Goal: Transaction & Acquisition: Purchase product/service

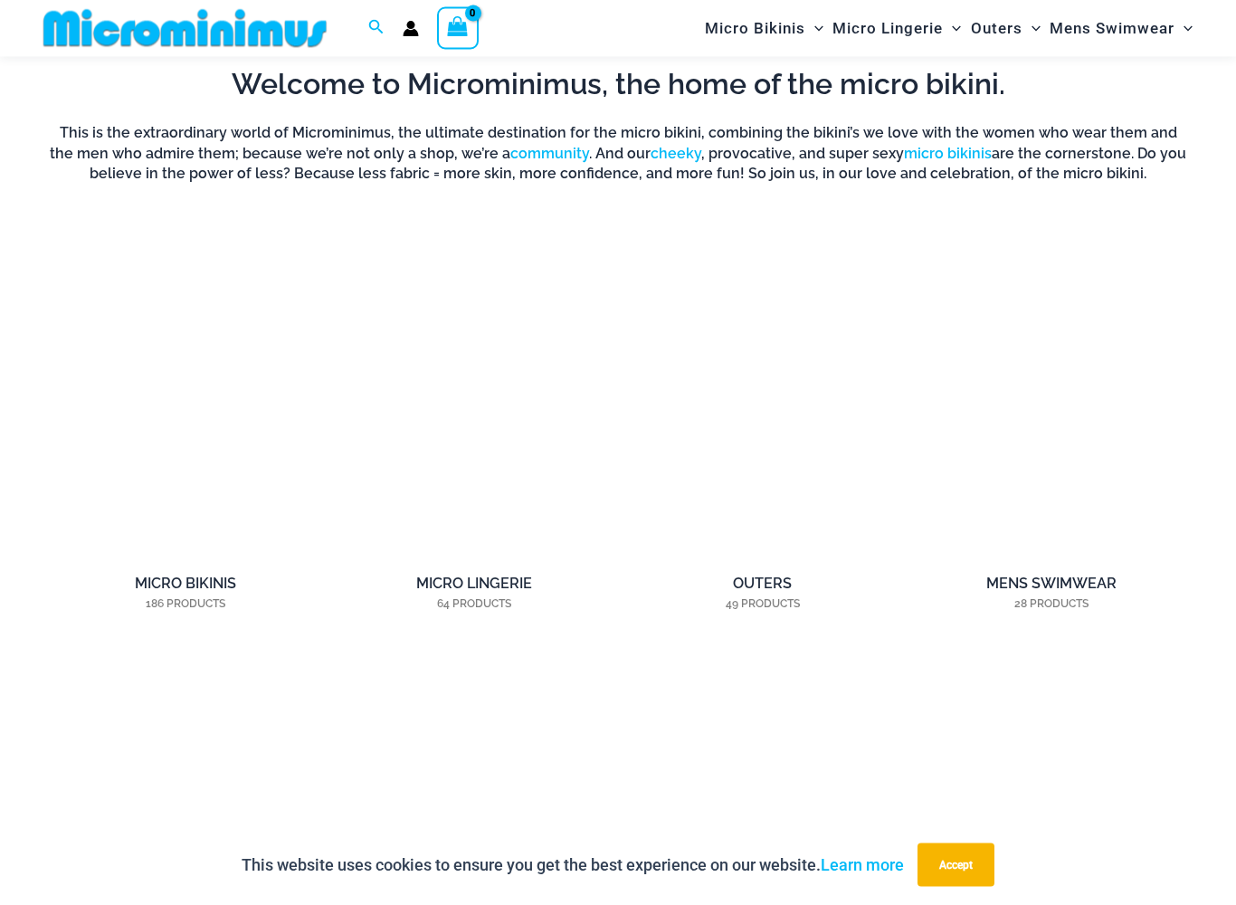
scroll to position [1161, 0]
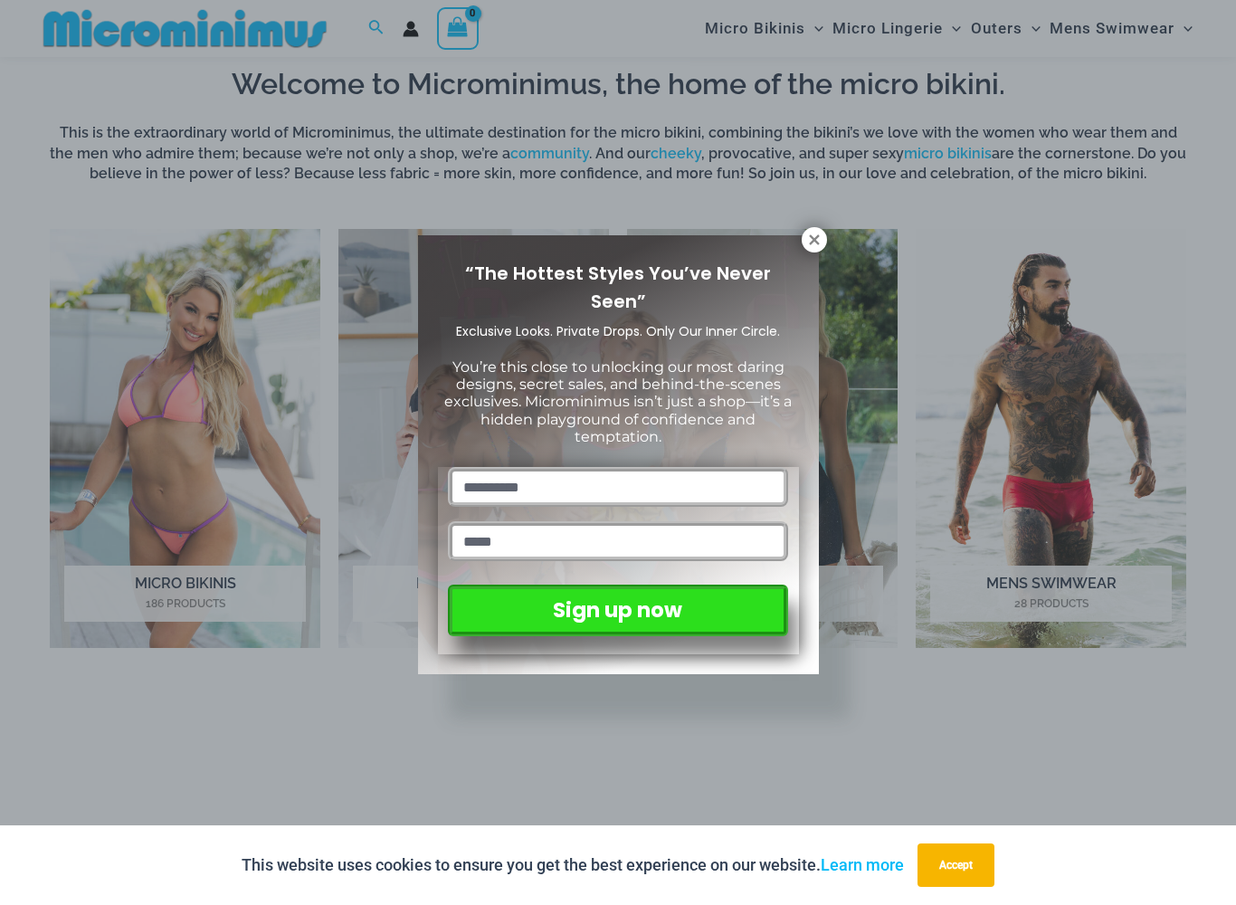
click at [816, 236] on icon at bounding box center [814, 240] width 16 height 16
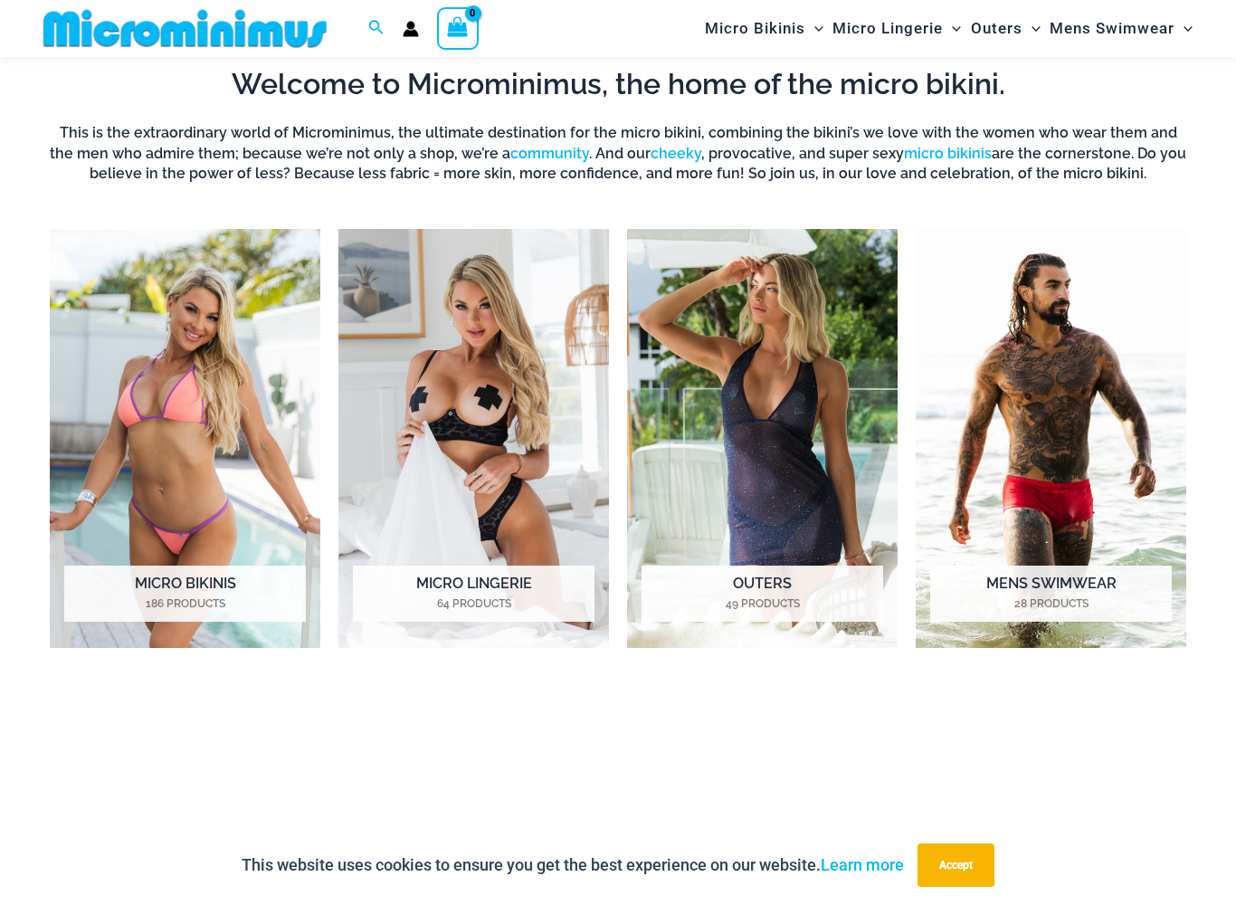
click at [549, 461] on img "Visit product category Micro Lingerie" at bounding box center [474, 438] width 271 height 419
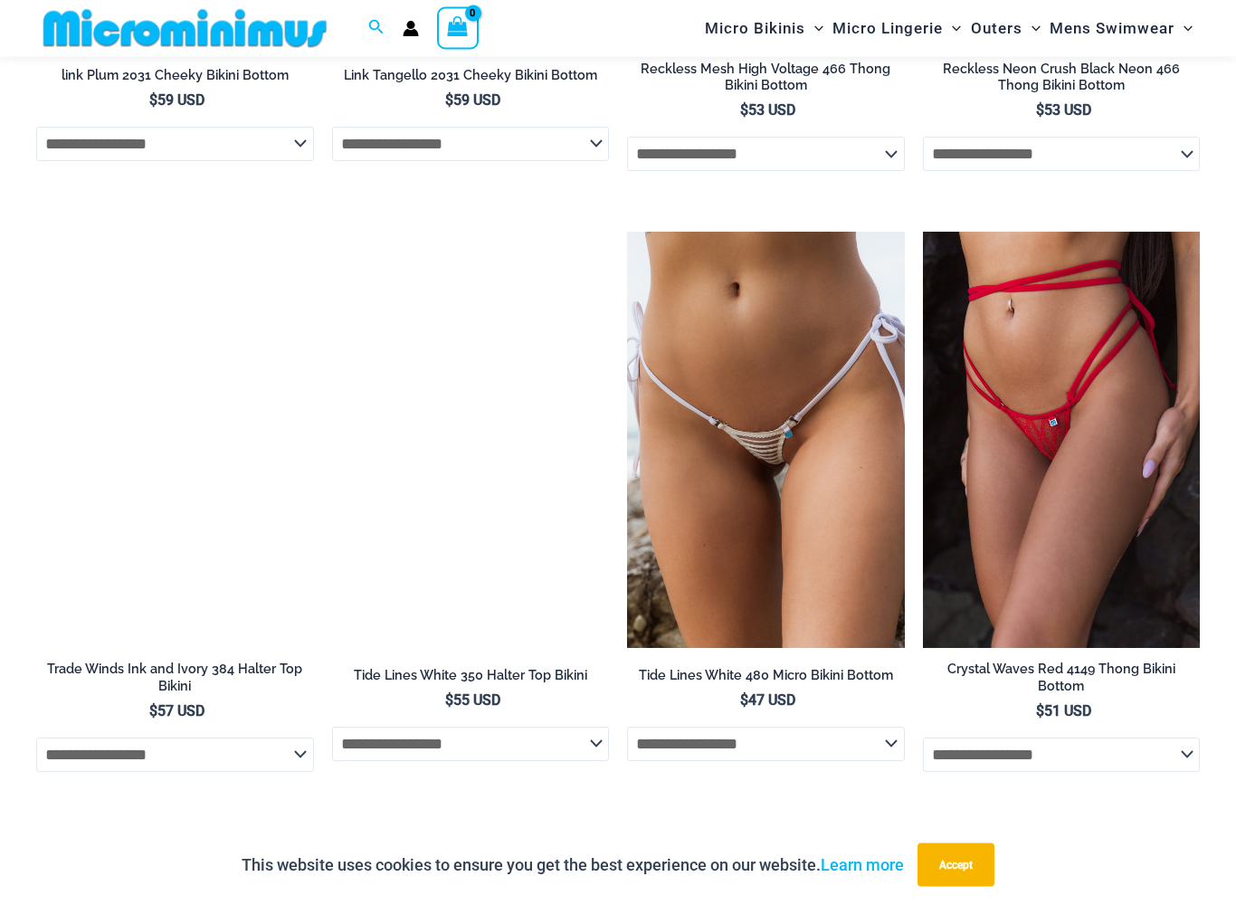
scroll to position [4726, 0]
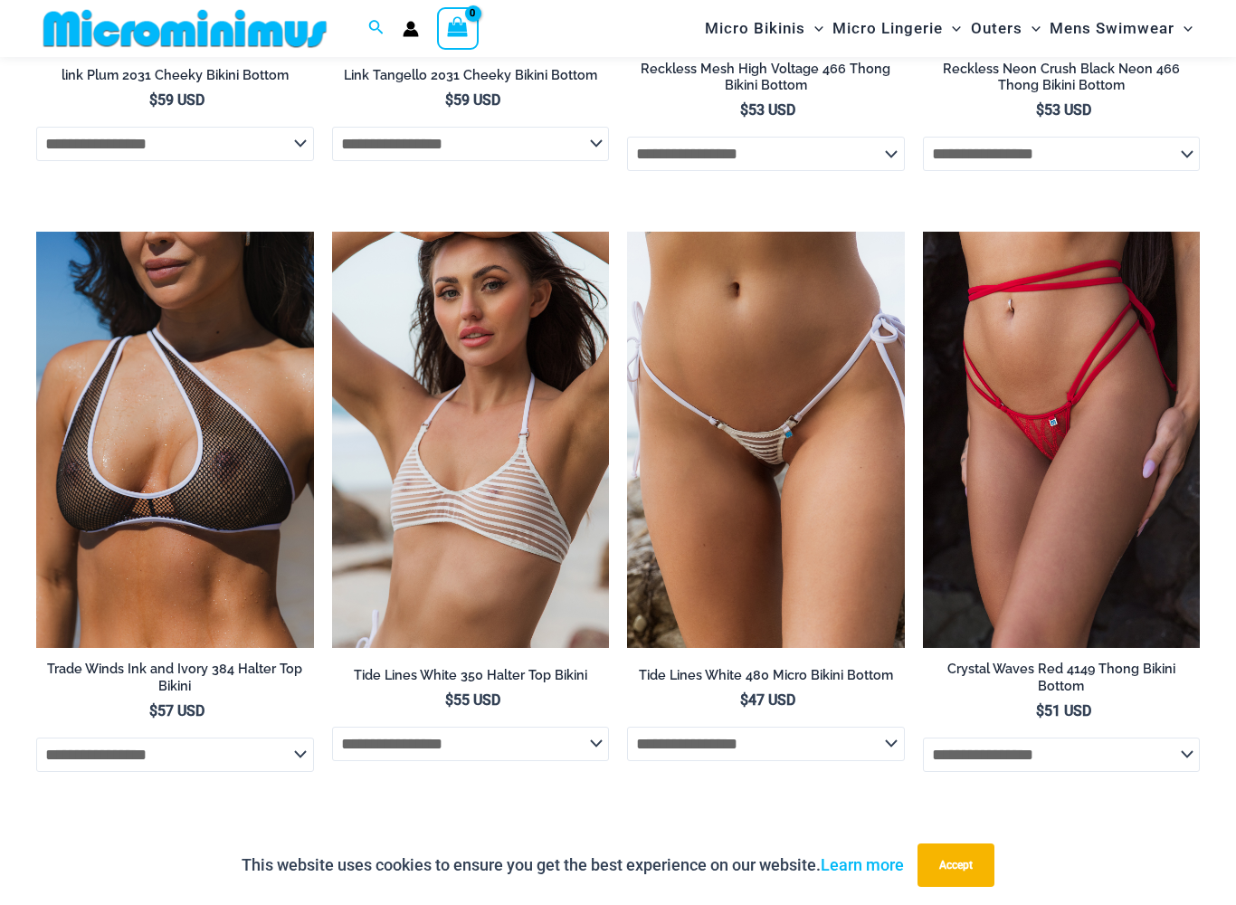
click at [36, 232] on img at bounding box center [36, 232] width 0 height 0
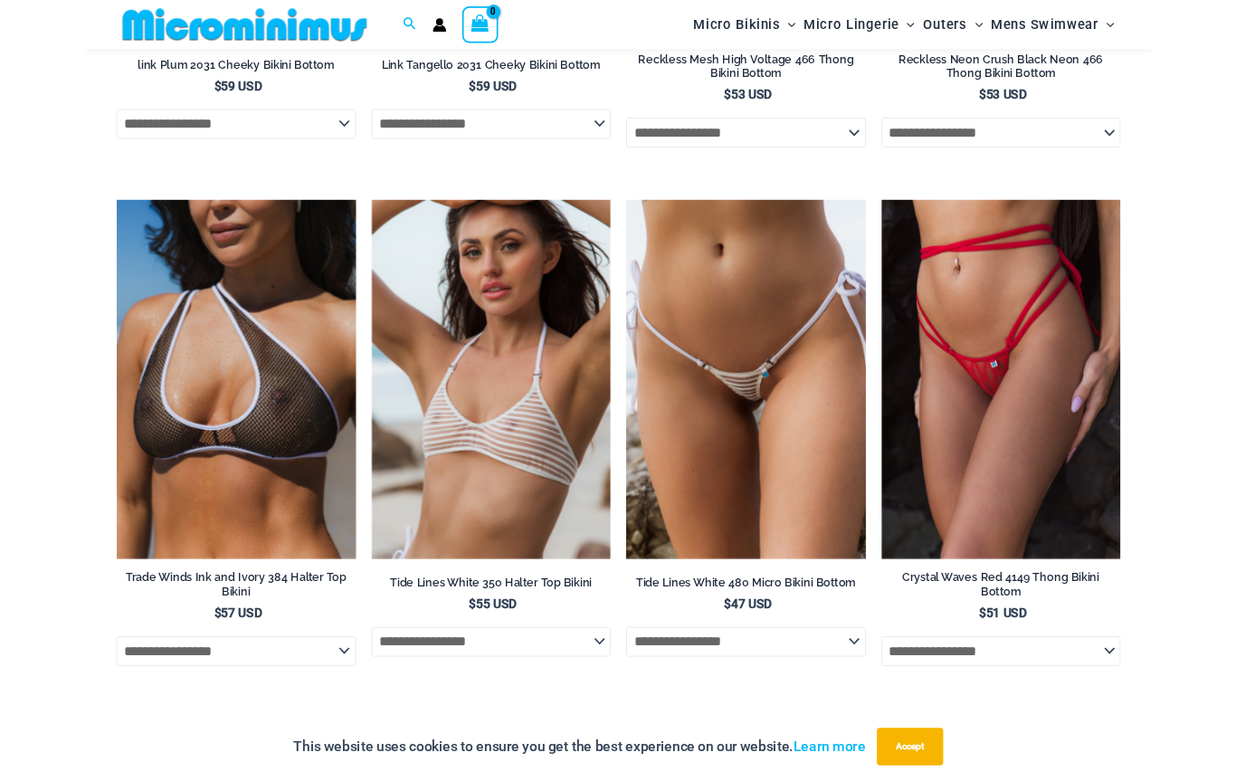
scroll to position [4776, 0]
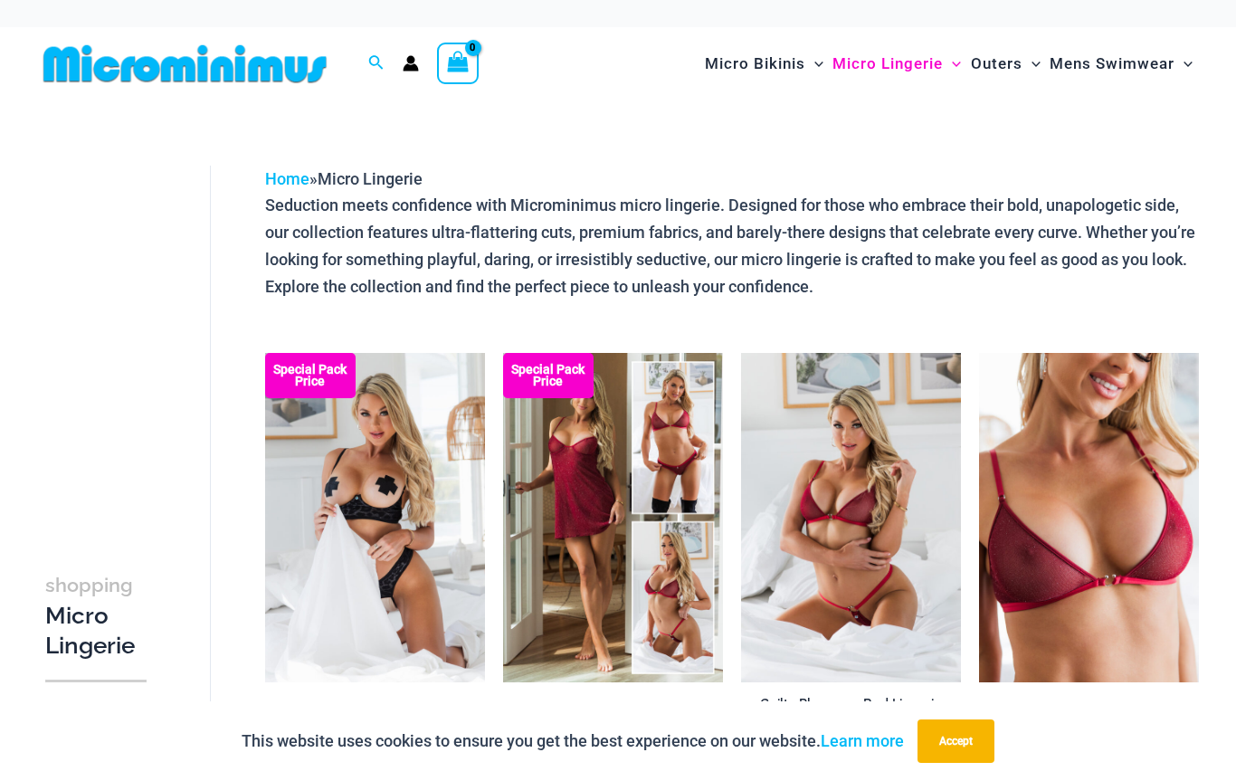
click at [265, 353] on img at bounding box center [265, 353] width 0 height 0
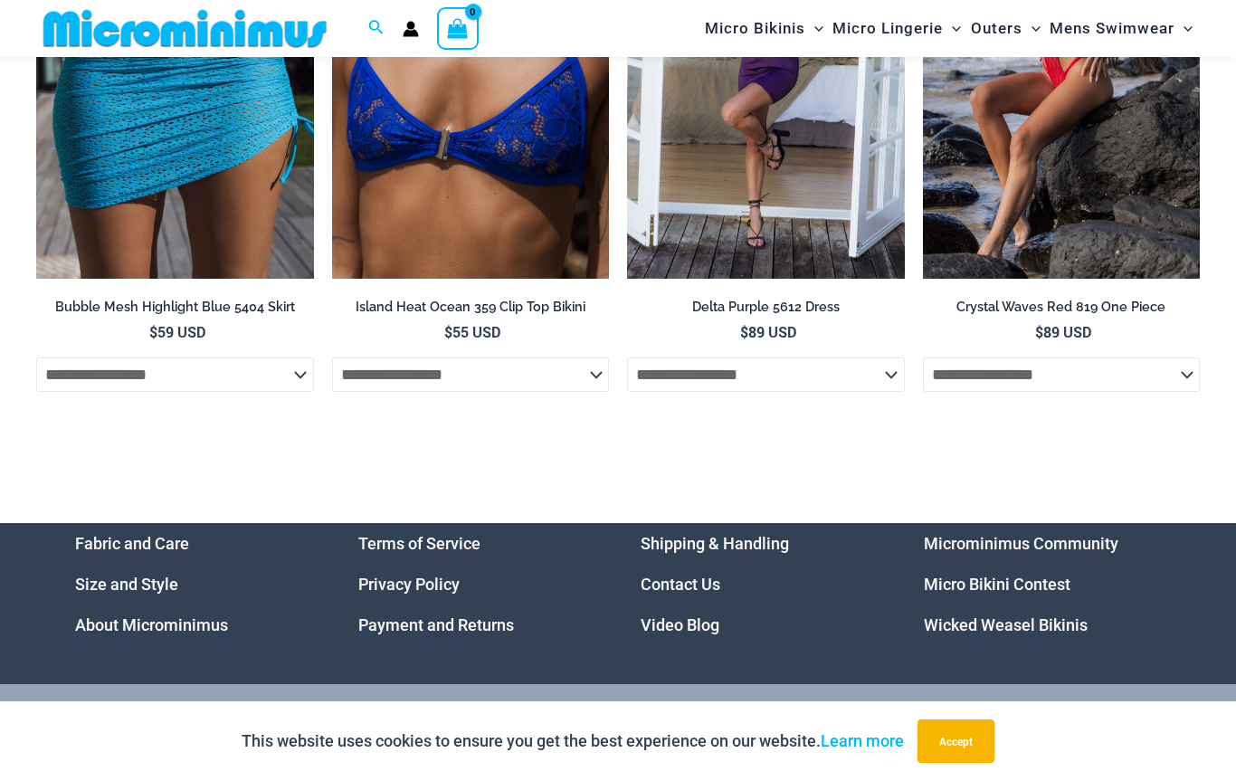
scroll to position [5943, 0]
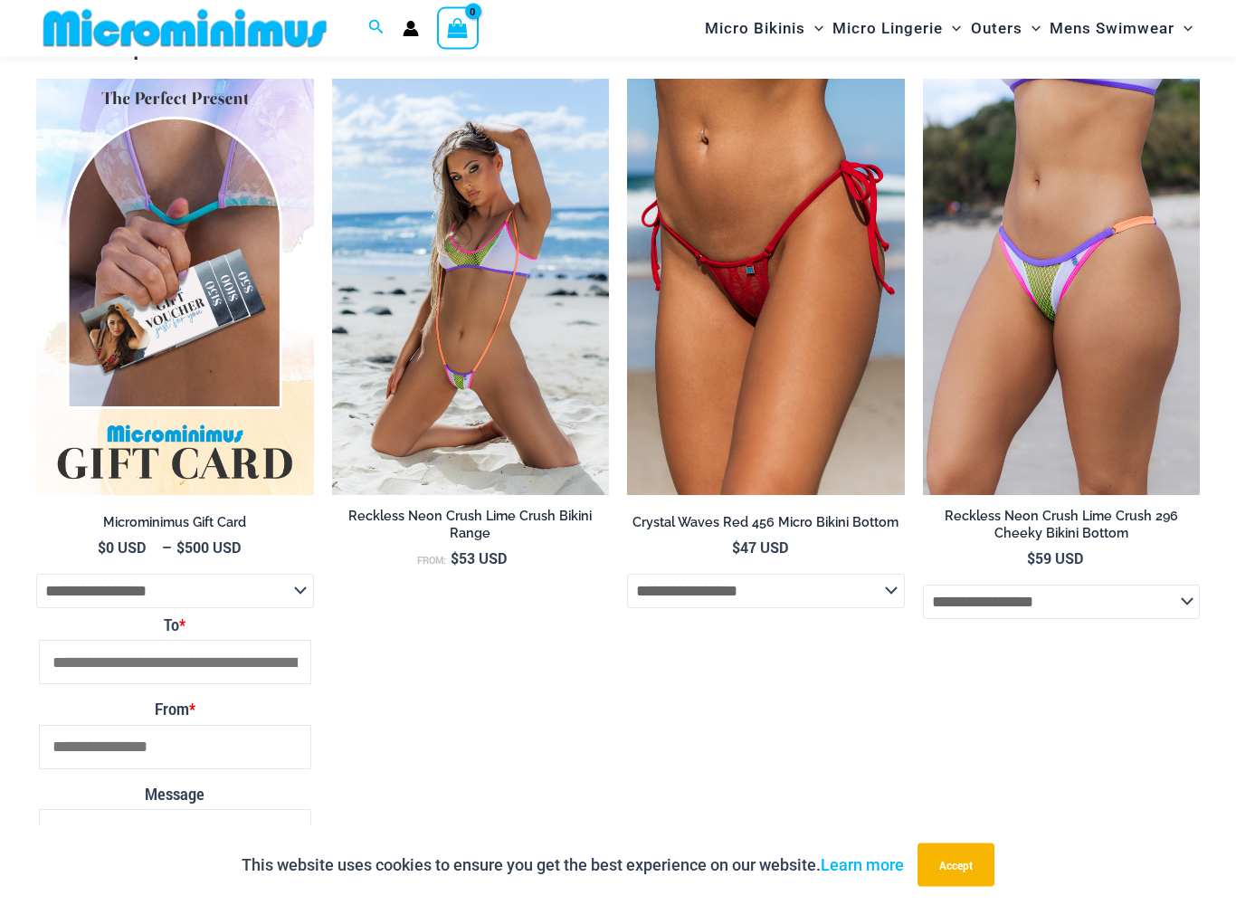
scroll to position [2520, 0]
click at [332, 79] on img at bounding box center [332, 79] width 0 height 0
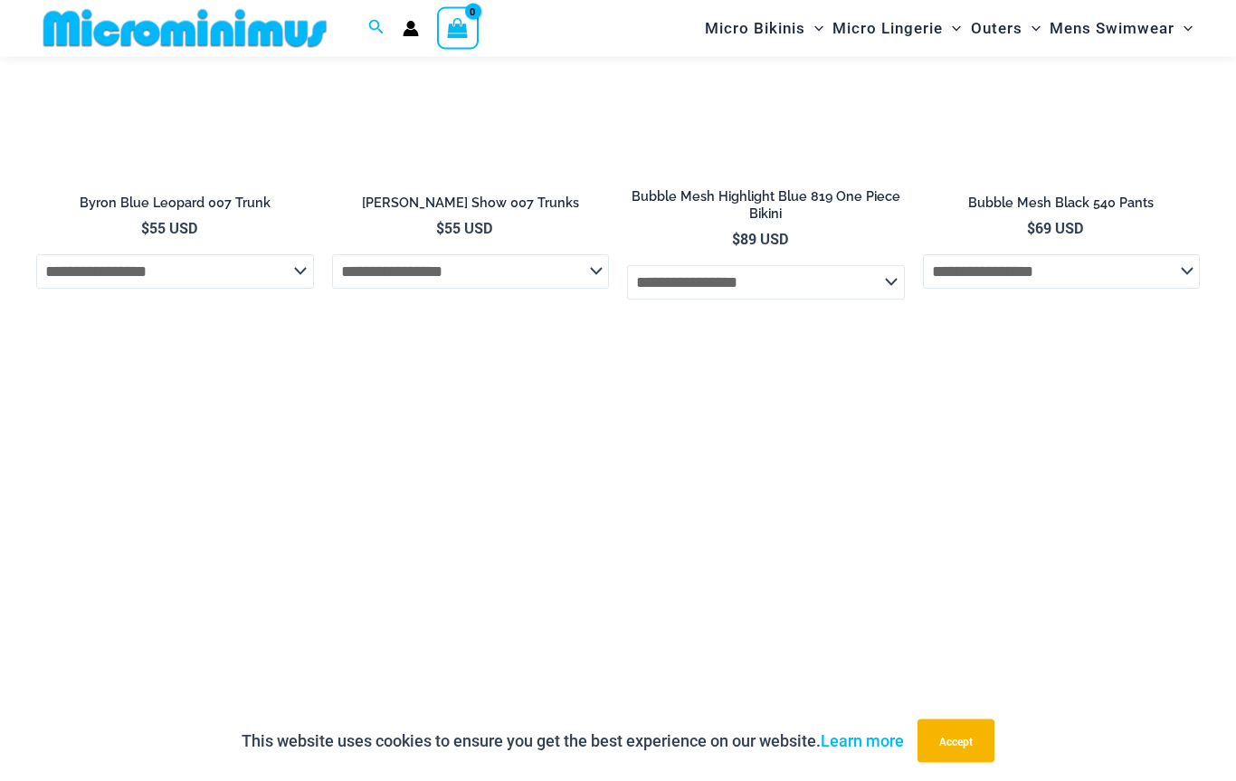
scroll to position [4987, 0]
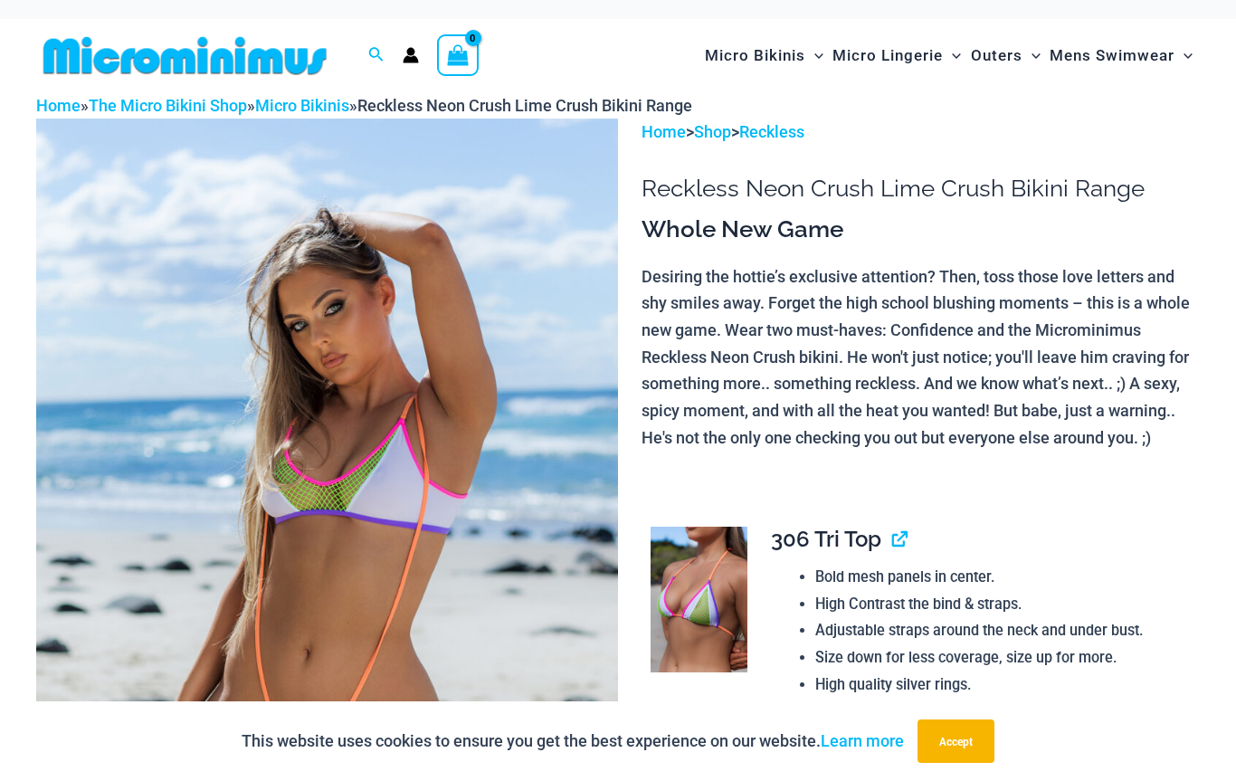
scroll to position [6, 0]
